Goal: Task Accomplishment & Management: Use online tool/utility

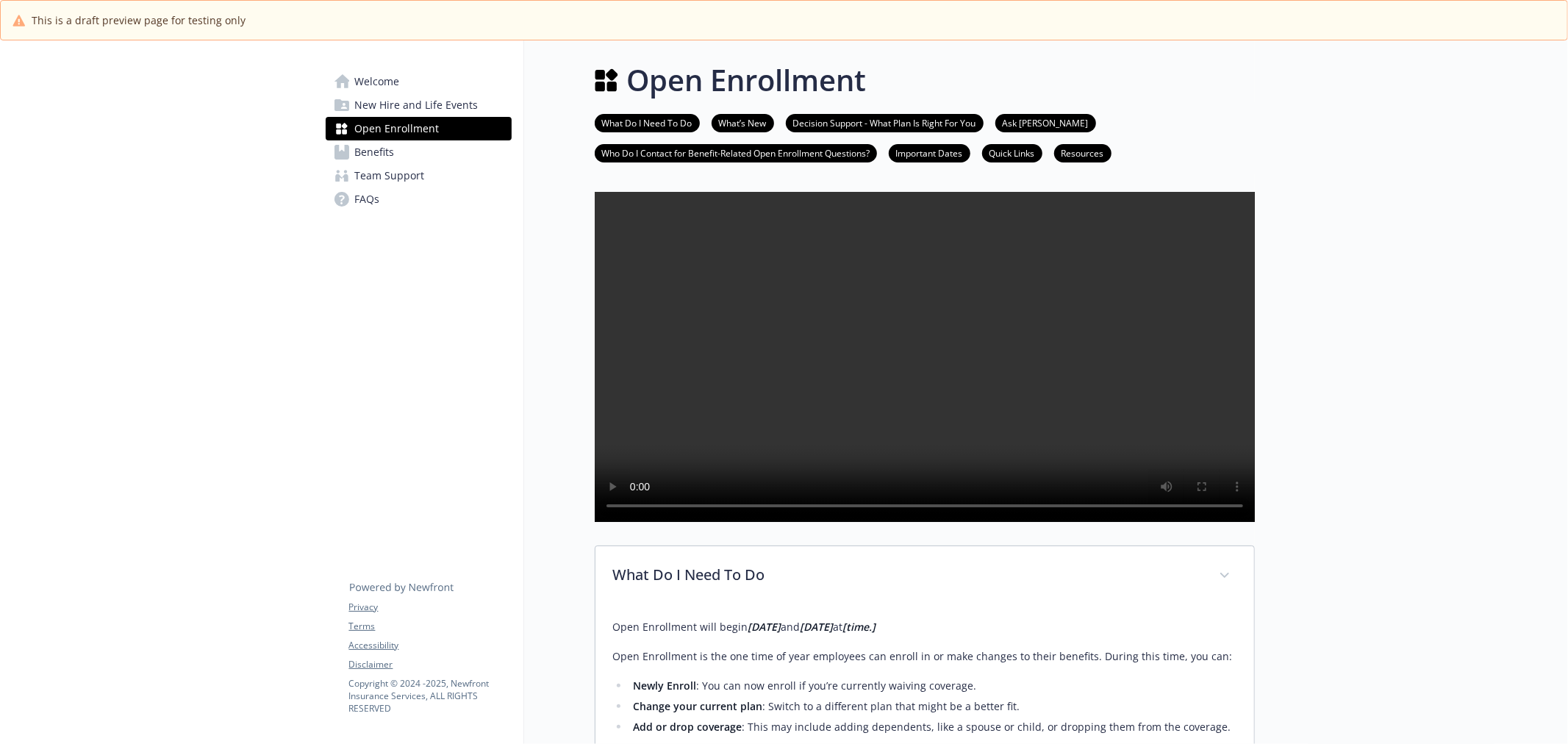
scroll to position [571, 0]
